Goal: Task Accomplishment & Management: Use online tool/utility

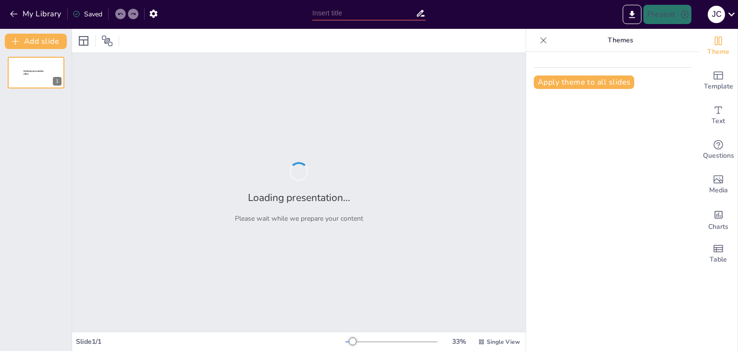
type input "Estructura y Funcionamiento de la República Parlamentaria Italiana"
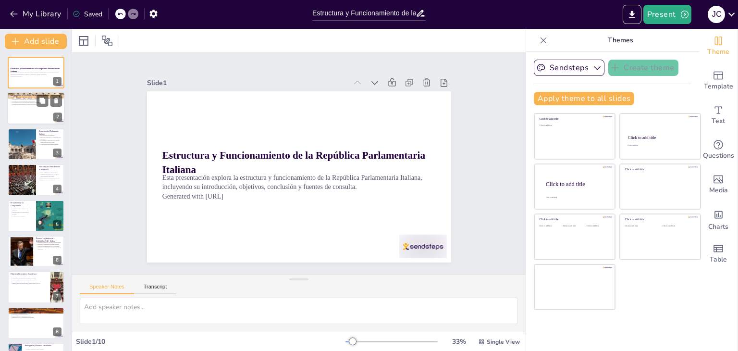
click at [33, 111] on div at bounding box center [36, 108] width 58 height 33
type textarea "La creación de la República Parlamentaria en 1946 fue un hito crucial para Ital…"
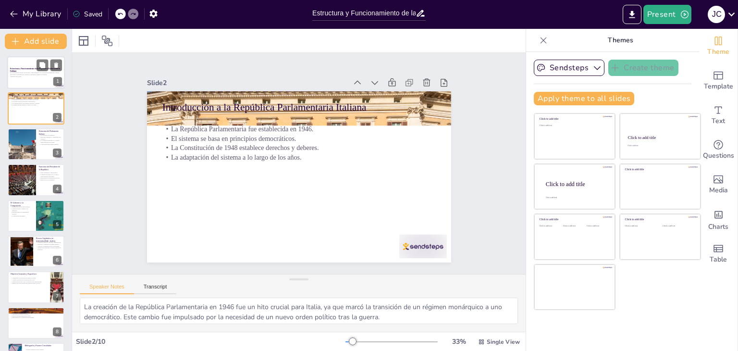
click at [28, 79] on div at bounding box center [36, 72] width 58 height 33
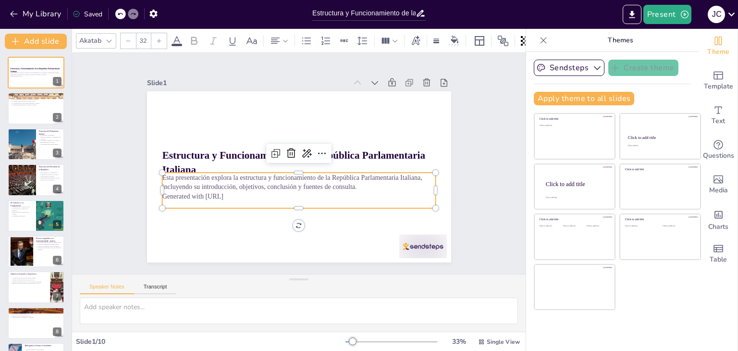
click at [240, 193] on p "Generated with [URL]" at bounding box center [292, 195] width 270 height 66
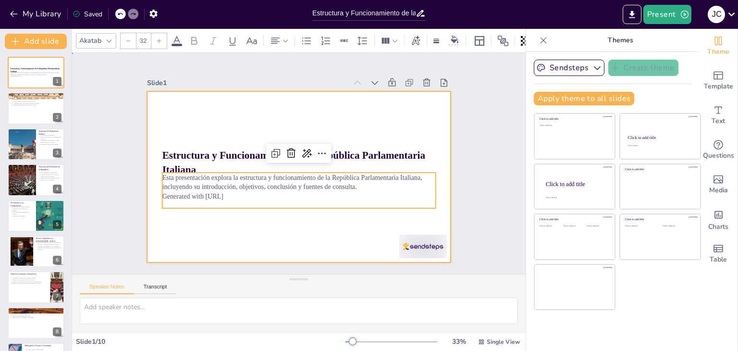
click at [244, 216] on div at bounding box center [299, 176] width 304 height 171
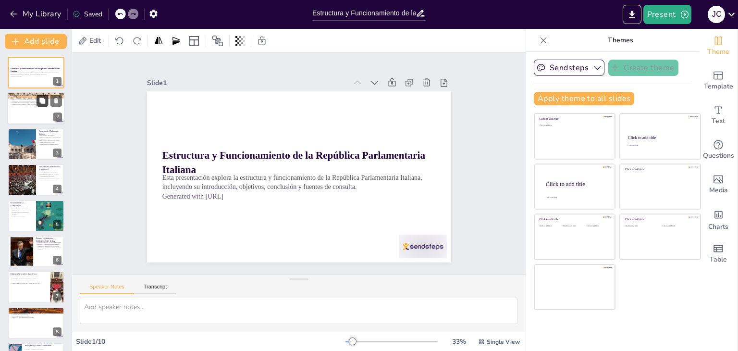
click at [41, 104] on icon at bounding box center [42, 101] width 7 height 7
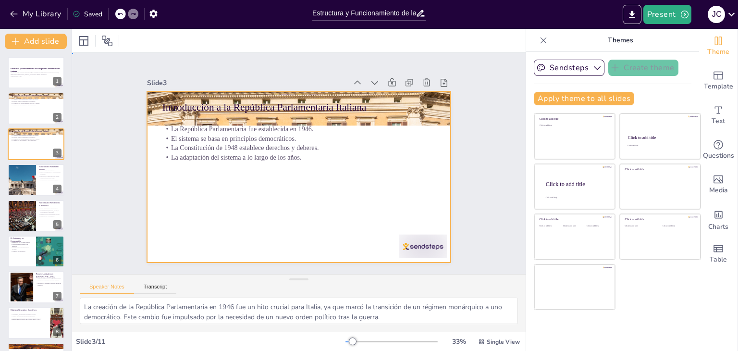
click at [329, 217] on div at bounding box center [297, 177] width 321 height 202
click at [329, 217] on div at bounding box center [296, 177] width 333 height 231
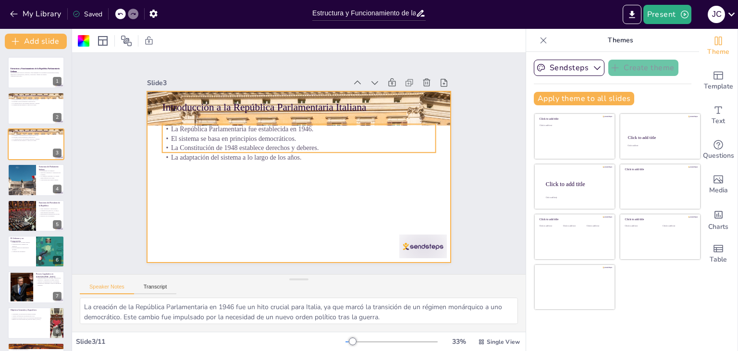
click at [328, 156] on p "La adaptación del sistema a lo largo de los años." at bounding box center [299, 157] width 273 height 38
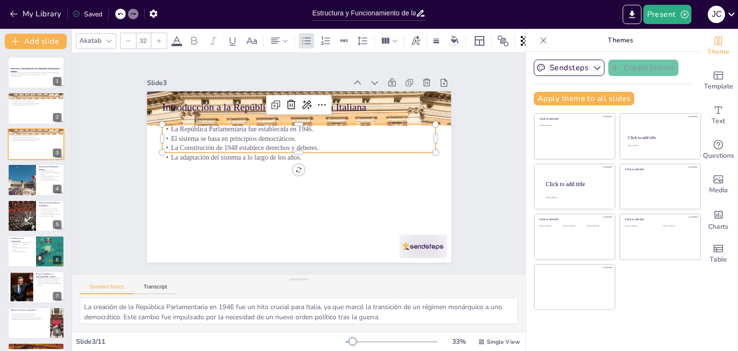
click at [328, 156] on p "La adaptación del sistema a lo largo de los años." at bounding box center [304, 159] width 190 height 210
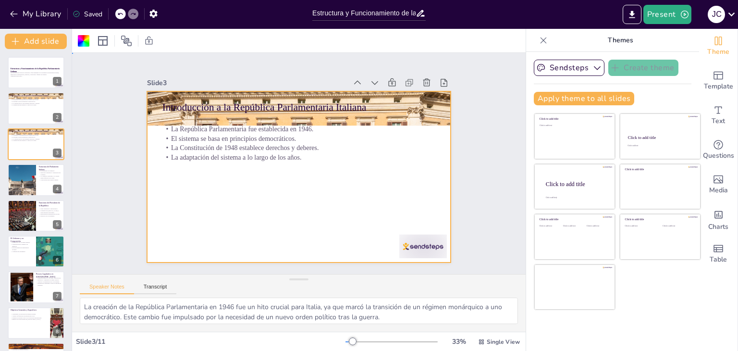
click at [328, 156] on p "La adaptación del sistema a lo largo de los años." at bounding box center [299, 157] width 273 height 38
click at [328, 156] on p "La adaptación del sistema a lo largo de los años." at bounding box center [300, 158] width 263 height 94
click at [28, 186] on div at bounding box center [22, 179] width 49 height 33
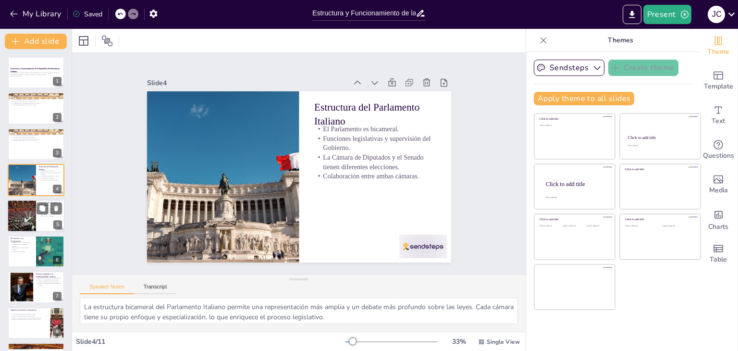
click at [39, 215] on p "Relación con el Parlamento." at bounding box center [50, 216] width 23 height 2
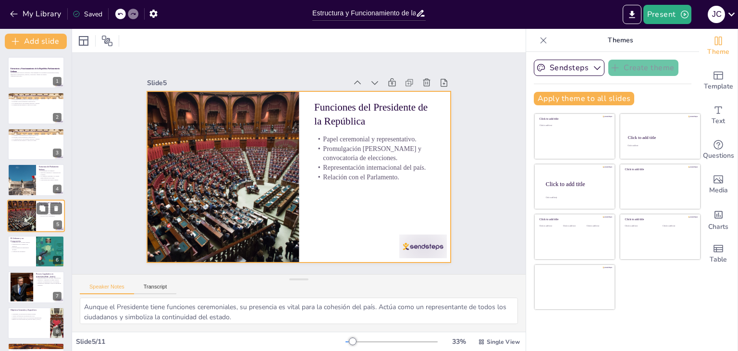
scroll to position [15, 0]
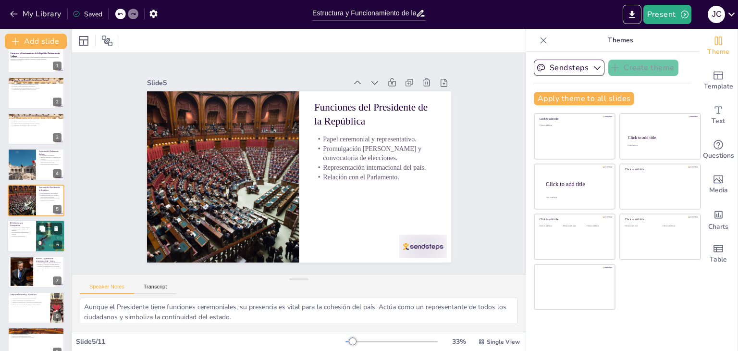
click at [20, 233] on p "Responsabilidad de implementar políticas." at bounding box center [21, 232] width 23 height 3
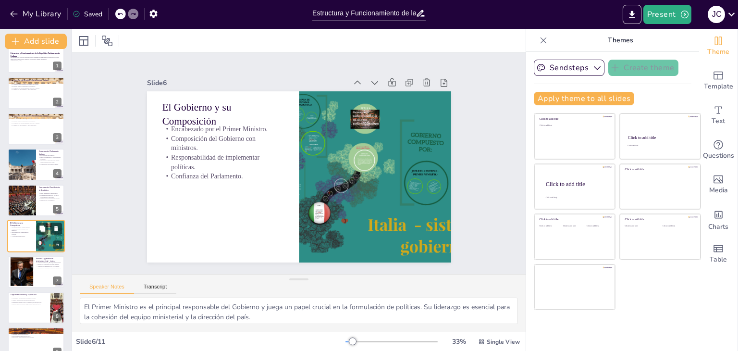
scroll to position [51, 0]
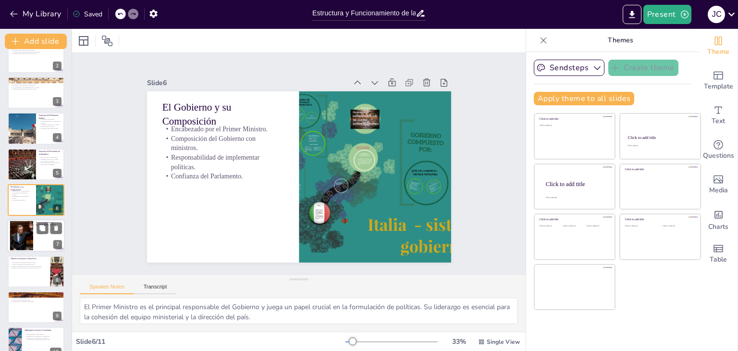
click at [27, 235] on div at bounding box center [22, 235] width 52 height 29
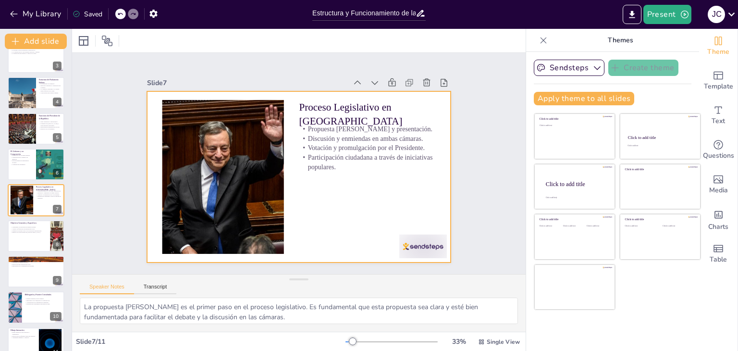
scroll to position [103, 0]
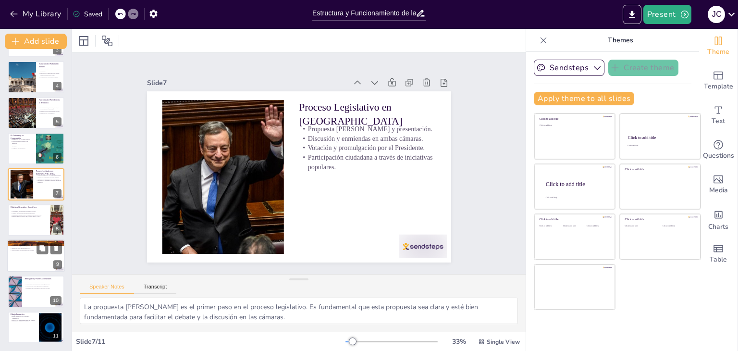
click at [38, 258] on div at bounding box center [36, 255] width 58 height 33
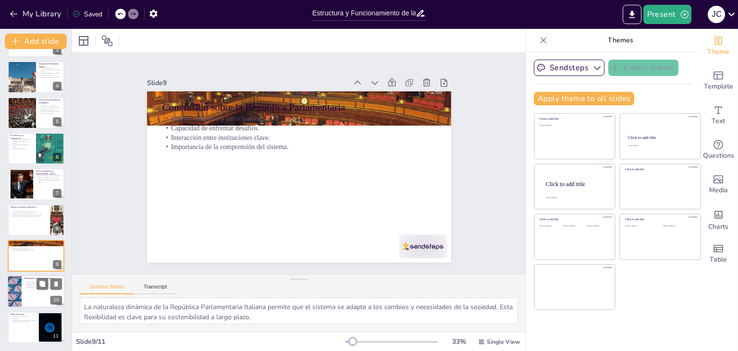
click at [44, 299] on div at bounding box center [36, 291] width 58 height 33
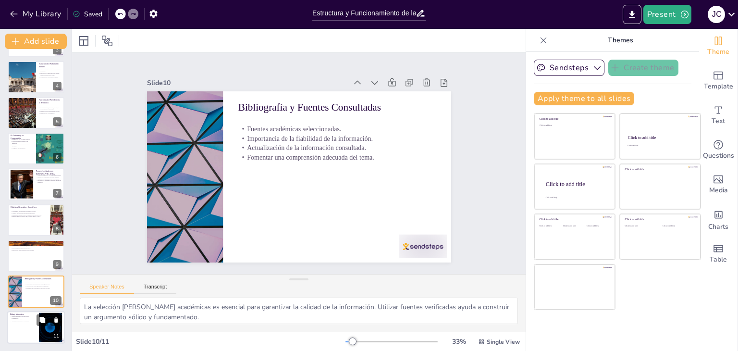
click at [23, 330] on div at bounding box center [36, 327] width 58 height 33
type textarea "El uso de un dibujo interactivo es una herramienta poderosa para el aprendizaje…"
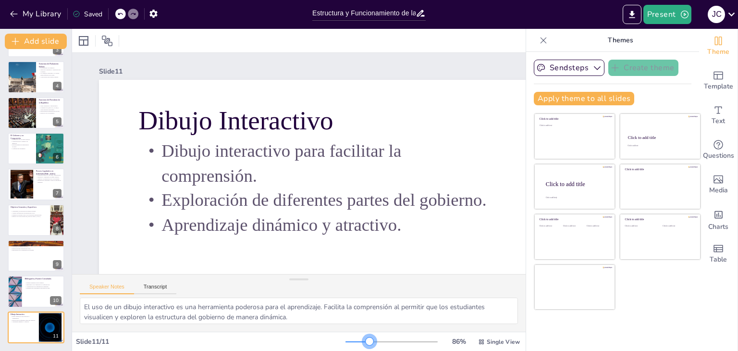
click at [363, 342] on div at bounding box center [392, 342] width 92 height 8
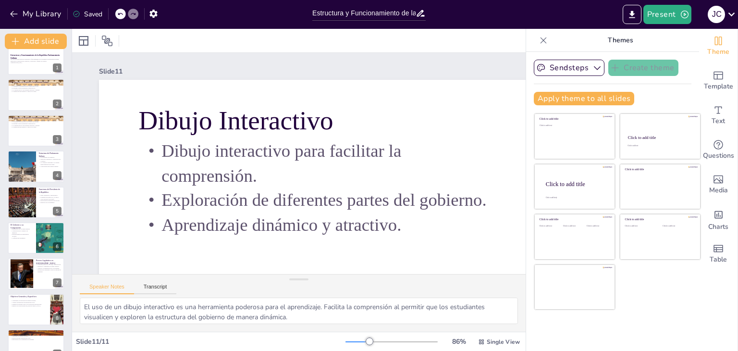
scroll to position [0, 0]
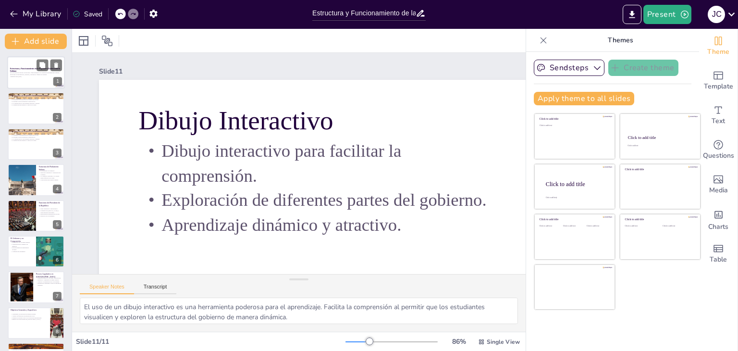
click at [27, 75] on p "Generated with [URL]" at bounding box center [36, 76] width 52 height 2
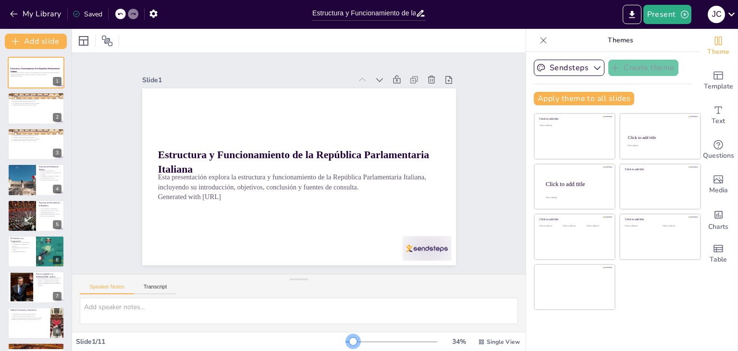
click at [347, 341] on div at bounding box center [350, 341] width 8 height 1
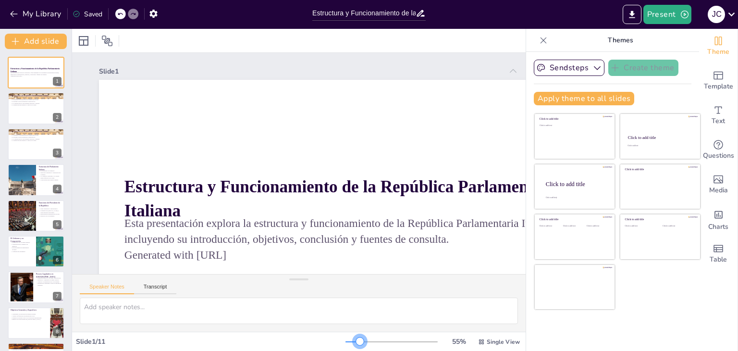
click at [354, 340] on div at bounding box center [392, 342] width 92 height 8
click at [28, 125] on div "Estructura y Funcionamiento de la República Parlamentaria Italiana Esta present…" at bounding box center [36, 251] width 72 height 389
click at [37, 114] on div at bounding box center [36, 108] width 58 height 33
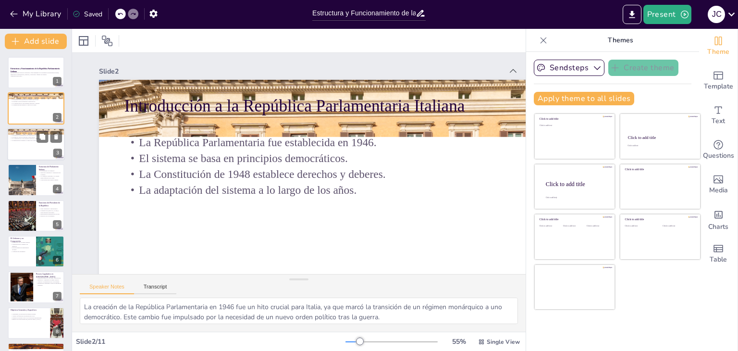
click at [32, 149] on div at bounding box center [36, 144] width 58 height 33
click at [33, 185] on div at bounding box center [22, 179] width 49 height 33
type textarea "La estructura bicameral del Parlamento Italiano permite una representación más …"
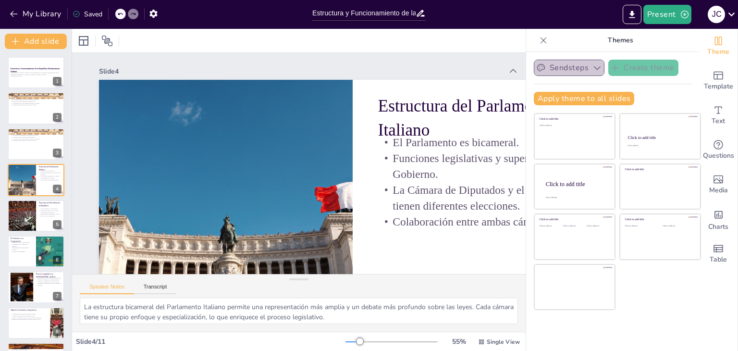
click at [593, 70] on icon "button" at bounding box center [598, 68] width 10 height 10
click at [670, 15] on button "Present" at bounding box center [668, 14] width 48 height 19
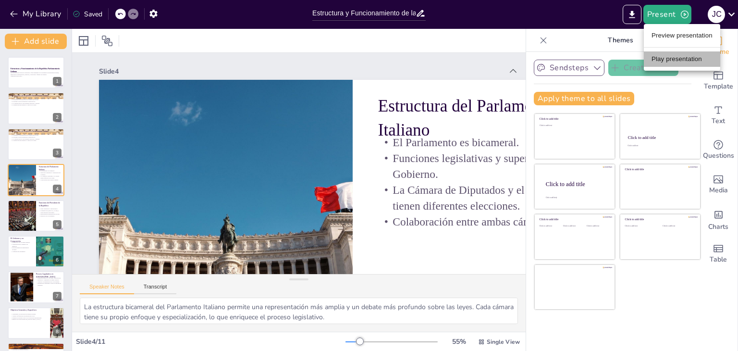
click at [681, 56] on li "Play presentation" at bounding box center [682, 58] width 76 height 15
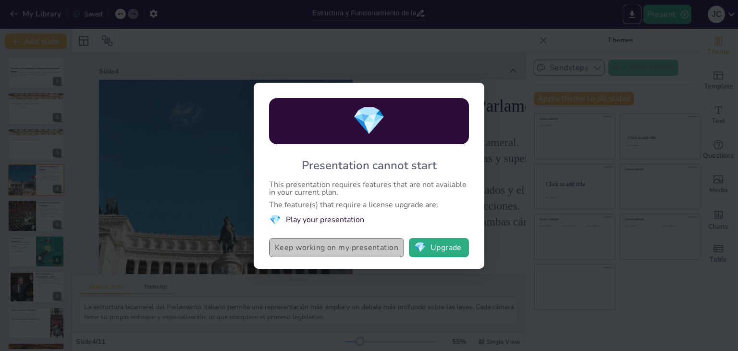
click at [358, 248] on button "Keep working on my presentation" at bounding box center [336, 247] width 135 height 19
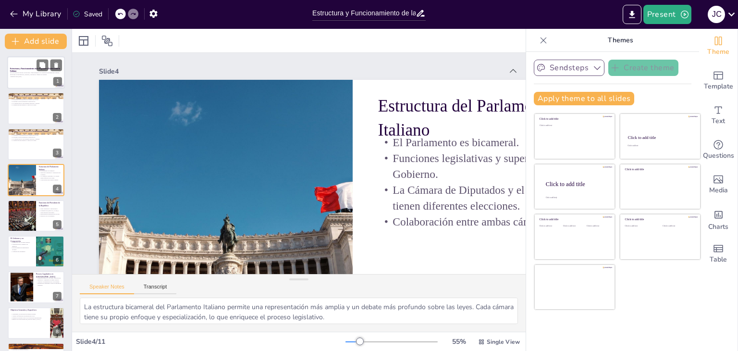
click at [33, 72] on p "Esta presentación explora la estructura y funcionamiento de la República Parlam…" at bounding box center [36, 73] width 52 height 3
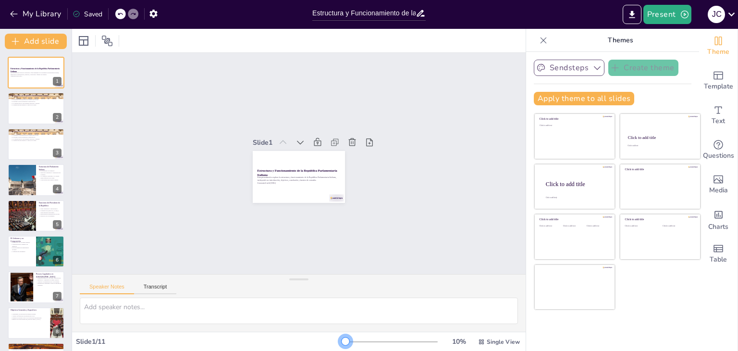
click at [346, 339] on div at bounding box center [392, 342] width 92 height 8
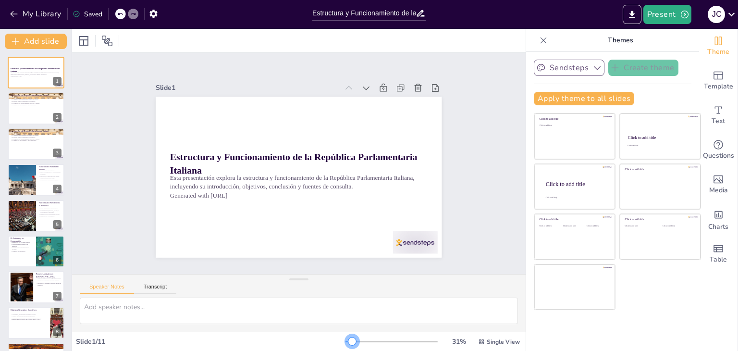
click at [346, 342] on div at bounding box center [392, 342] width 92 height 8
click at [660, 16] on button "Present" at bounding box center [668, 14] width 48 height 19
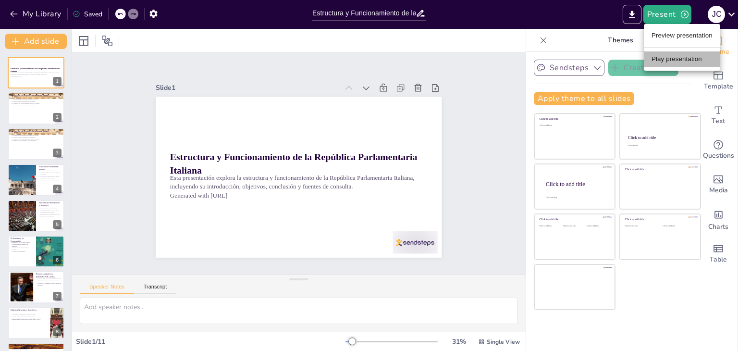
click at [669, 56] on li "Play presentation" at bounding box center [682, 58] width 76 height 15
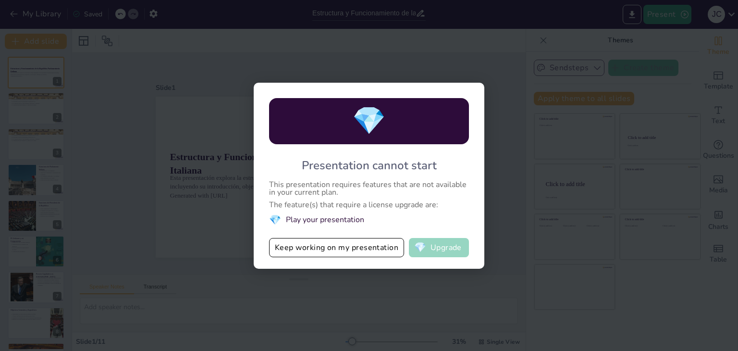
click at [449, 252] on button "💎 Upgrade" at bounding box center [439, 247] width 60 height 19
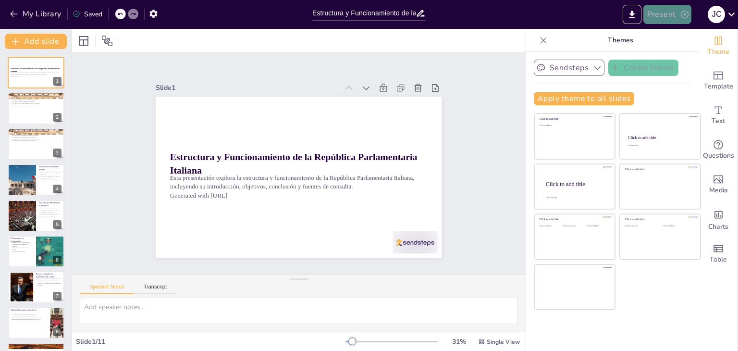
click at [663, 14] on button "Present" at bounding box center [668, 14] width 48 height 19
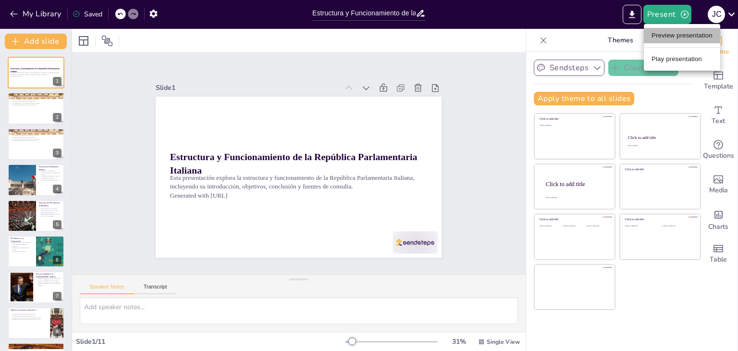
click at [673, 34] on li "Preview presentation" at bounding box center [682, 35] width 76 height 15
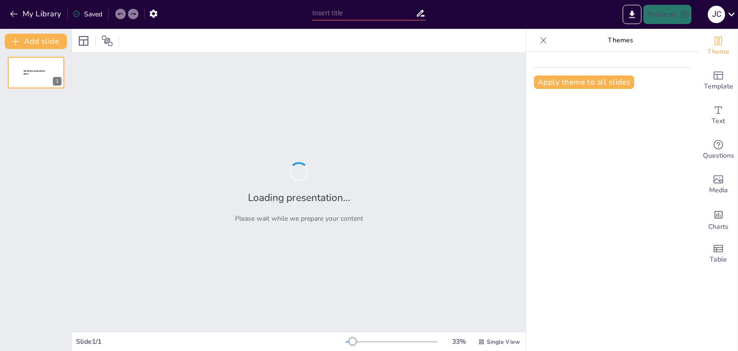
type input "Estructura y Funcionamiento de la República Parlamentaria Italiana"
